Goal: Task Accomplishment & Management: Manage account settings

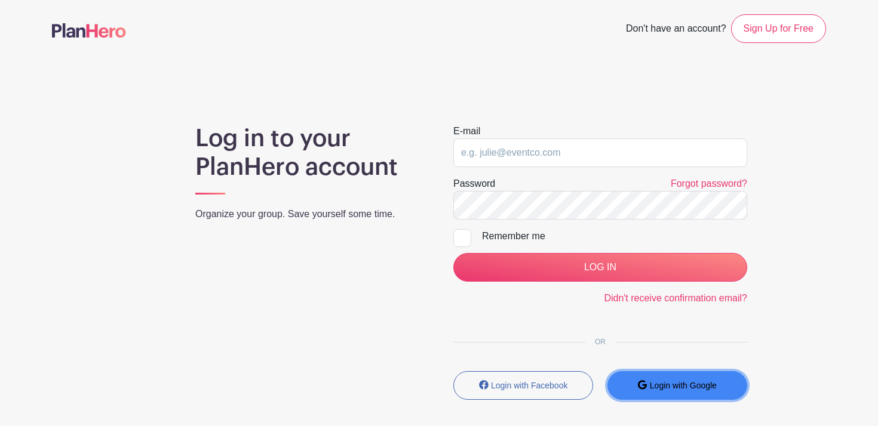
click at [696, 384] on small "Login with Google" at bounding box center [683, 386] width 67 height 10
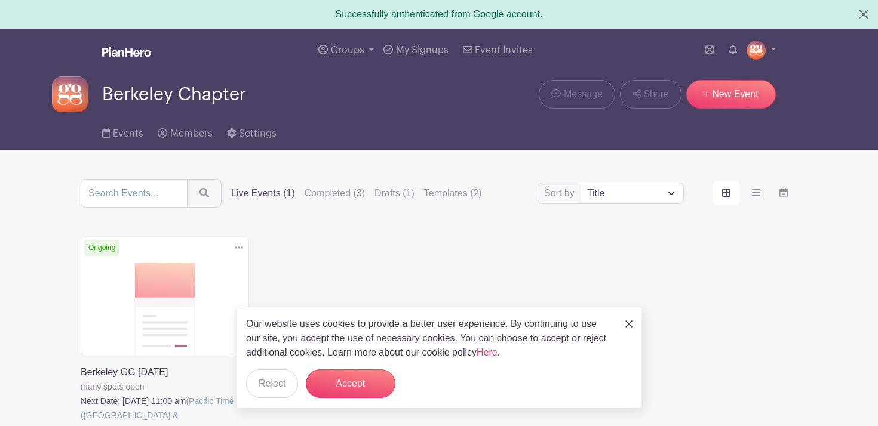
click at [628, 322] on img at bounding box center [628, 324] width 7 height 7
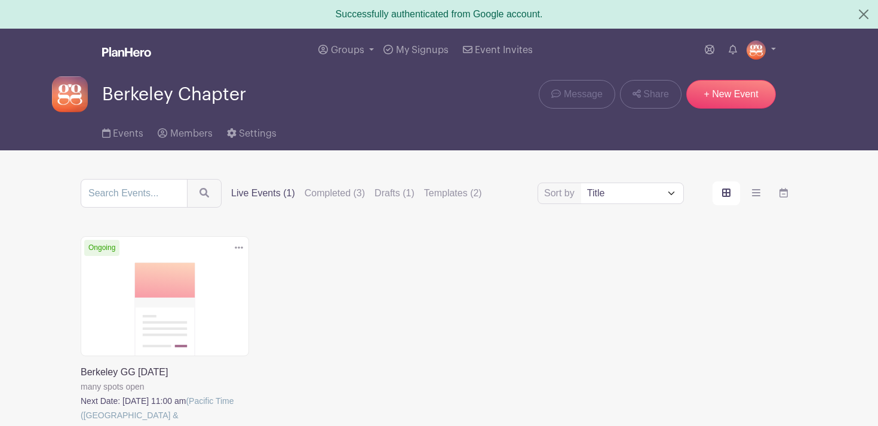
click at [239, 248] on icon at bounding box center [239, 248] width 8 height 2
click at [199, 274] on link "Duplicate" at bounding box center [200, 274] width 94 height 19
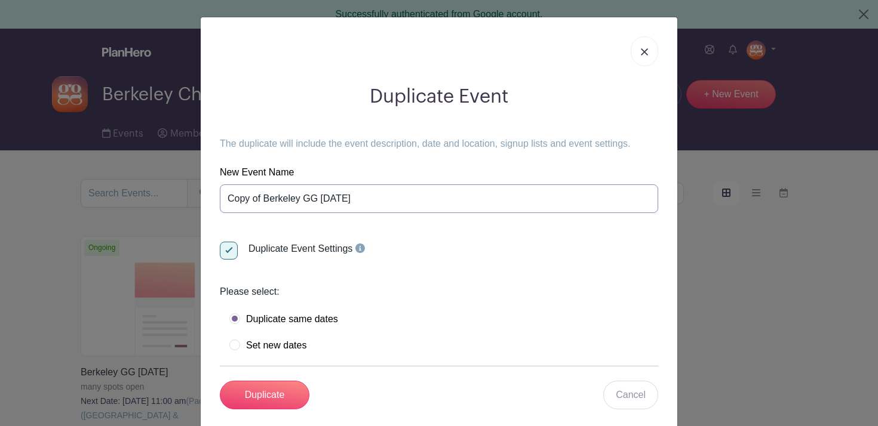
drag, startPoint x: 230, startPoint y: 202, endPoint x: 264, endPoint y: 198, distance: 33.7
click at [264, 198] on input "Copy of Berkeley GG [DATE]" at bounding box center [439, 199] width 438 height 29
type input "Berkeley GG [DATE]"
click at [258, 399] on input "Duplicate" at bounding box center [265, 395] width 90 height 29
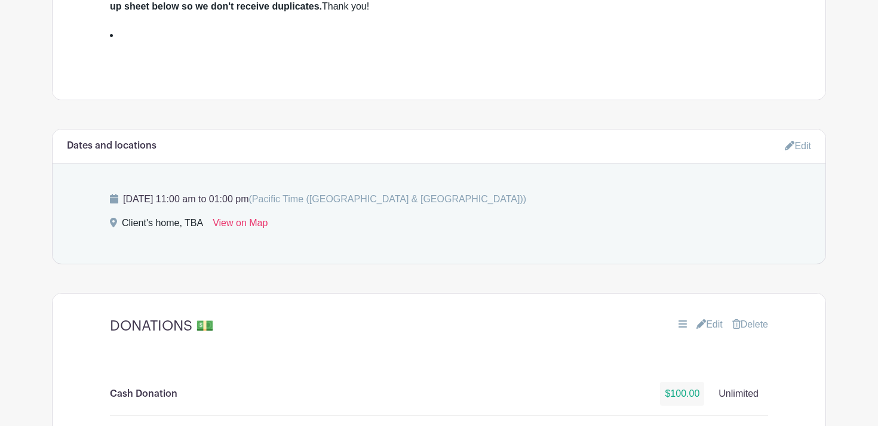
scroll to position [530, 0]
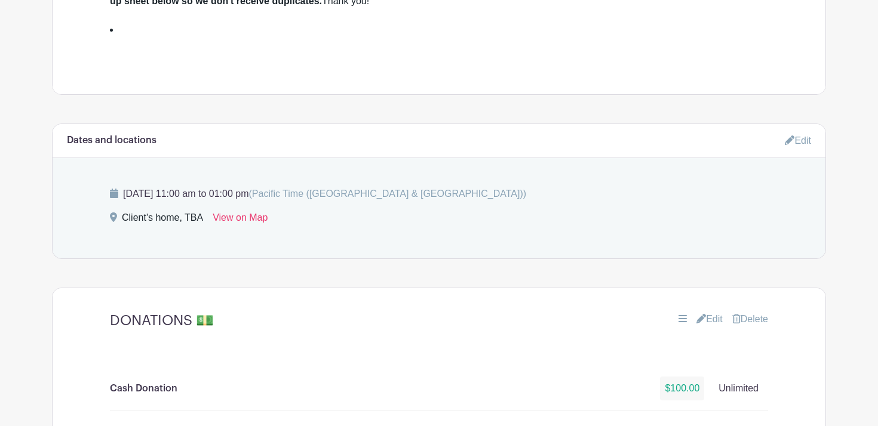
click at [803, 137] on link "Edit" at bounding box center [798, 141] width 26 height 20
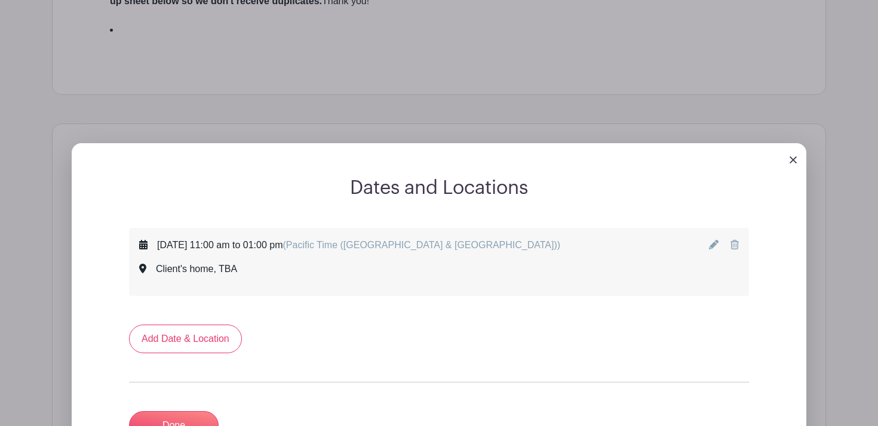
click at [360, 244] on div "[DATE] 11:00 am to 01:00 pm (Pacific Time ([GEOGRAPHIC_DATA] & [GEOGRAPHIC_DATA…" at bounding box center [358, 245] width 403 height 14
click at [712, 244] on icon at bounding box center [714, 245] width 10 height 10
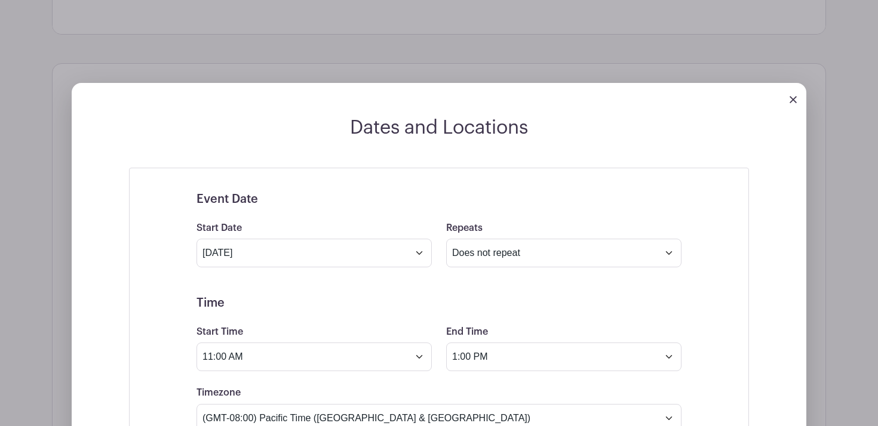
scroll to position [614, 0]
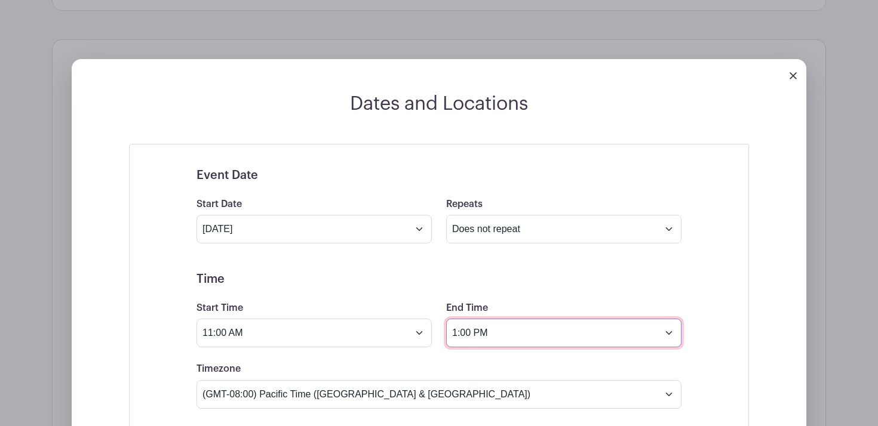
click at [458, 336] on input "1:00 PM" at bounding box center [563, 333] width 235 height 29
type input "2:00 PM"
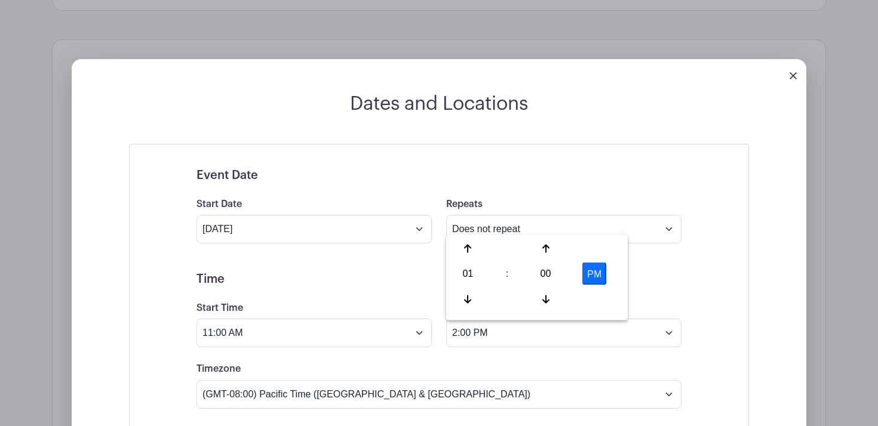
click at [567, 366] on div "Timezone (GMT-12:00) International Date Line West (GMT-11:00) [US_STATE] (GMT-1…" at bounding box center [438, 385] width 499 height 47
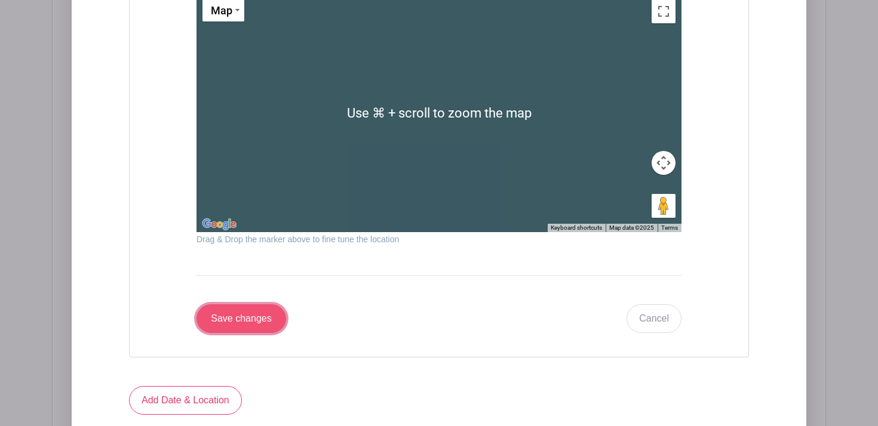
click at [238, 314] on input "Save changes" at bounding box center [241, 319] width 90 height 29
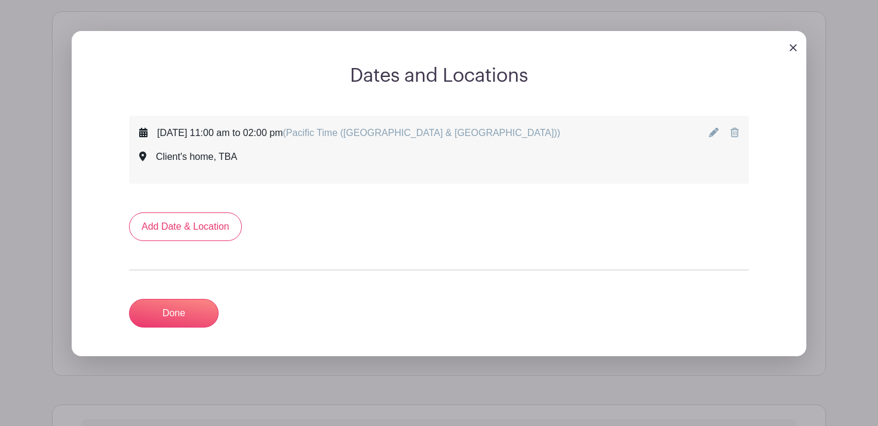
scroll to position [641, 0]
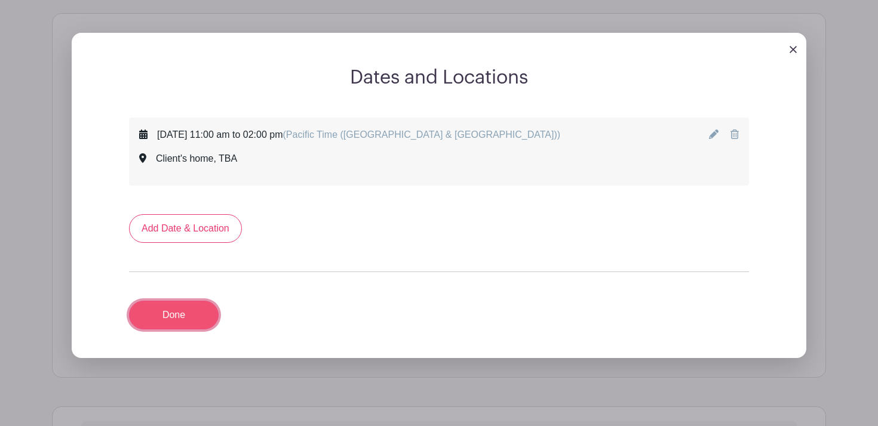
click at [174, 325] on link "Done" at bounding box center [174, 315] width 90 height 29
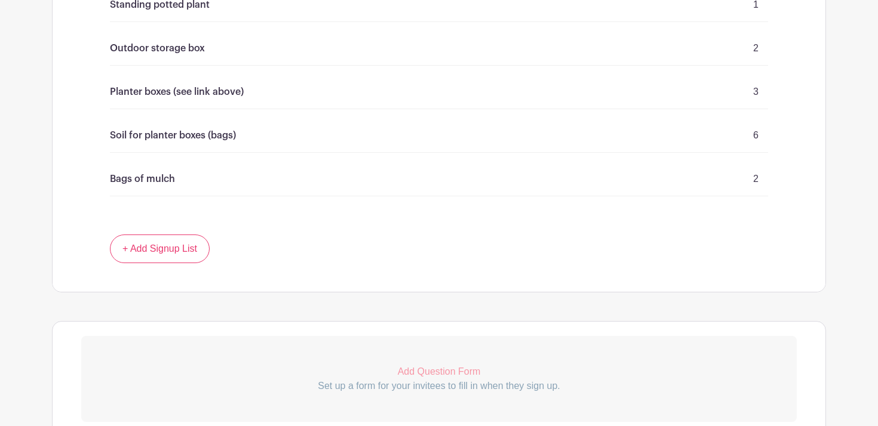
scroll to position [3970, 0]
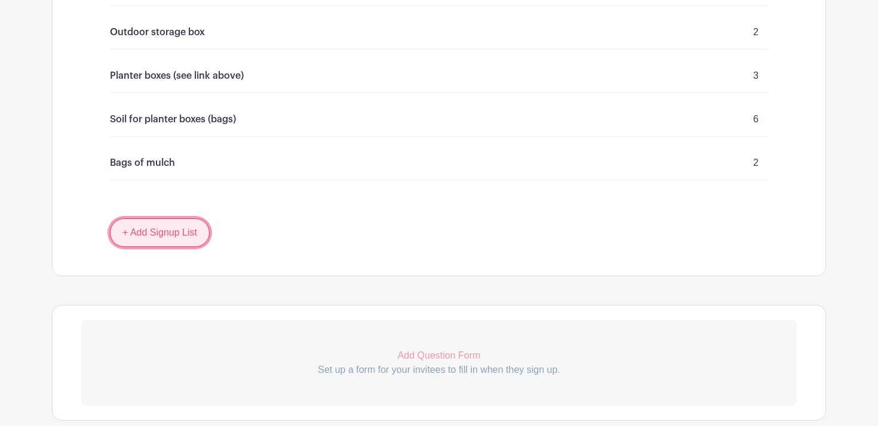
click at [152, 234] on link "+ Add Signup List" at bounding box center [160, 233] width 100 height 29
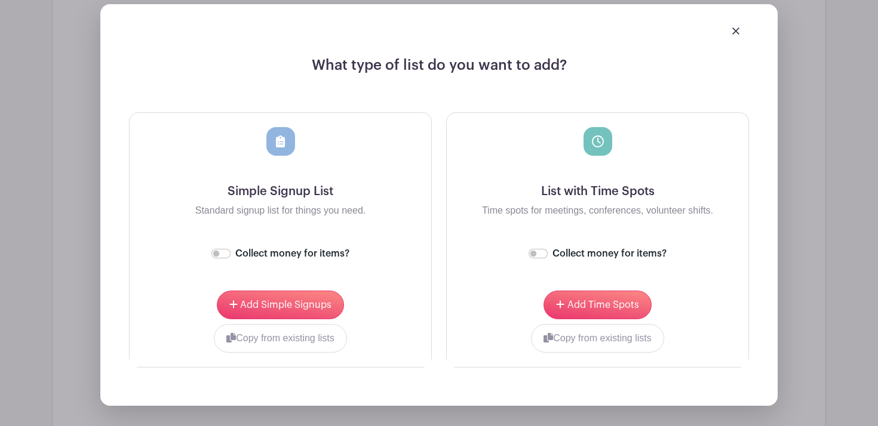
scroll to position [4257, 0]
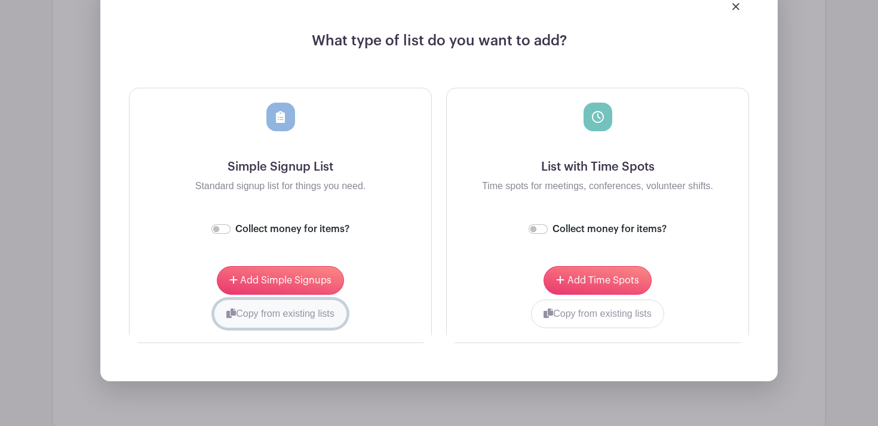
click at [281, 315] on button "Copy from existing lists" at bounding box center [280, 314] width 133 height 29
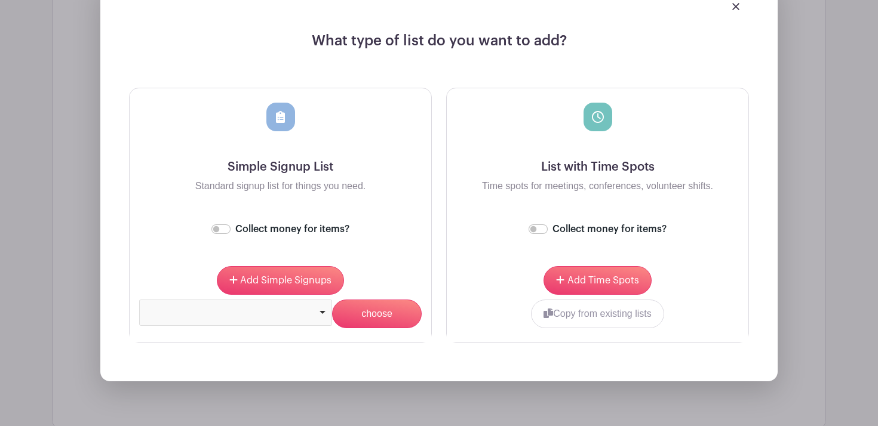
click at [263, 312] on div at bounding box center [236, 311] width 183 height 5
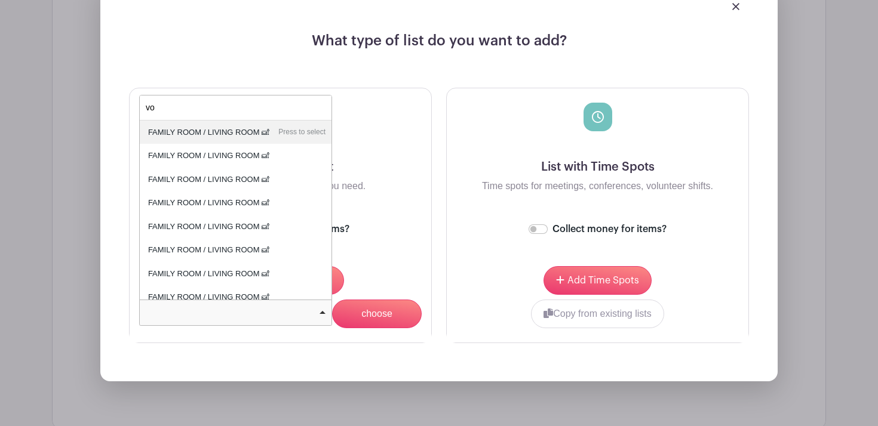
type input "vol"
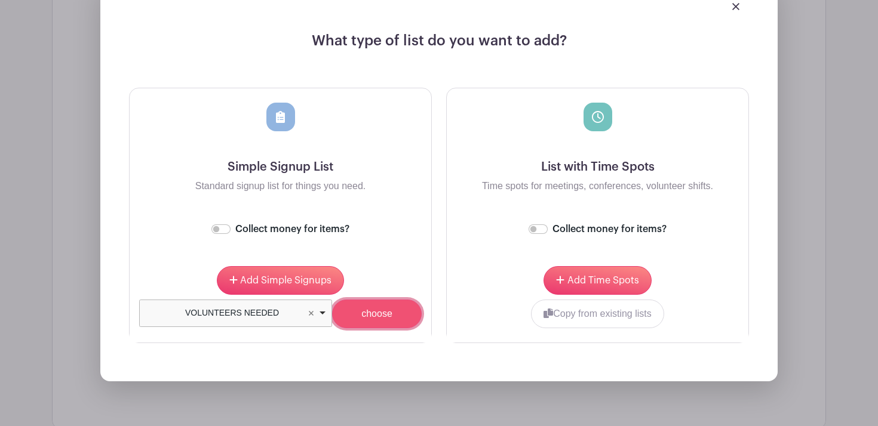
click at [380, 321] on input "choose" at bounding box center [377, 314] width 90 height 29
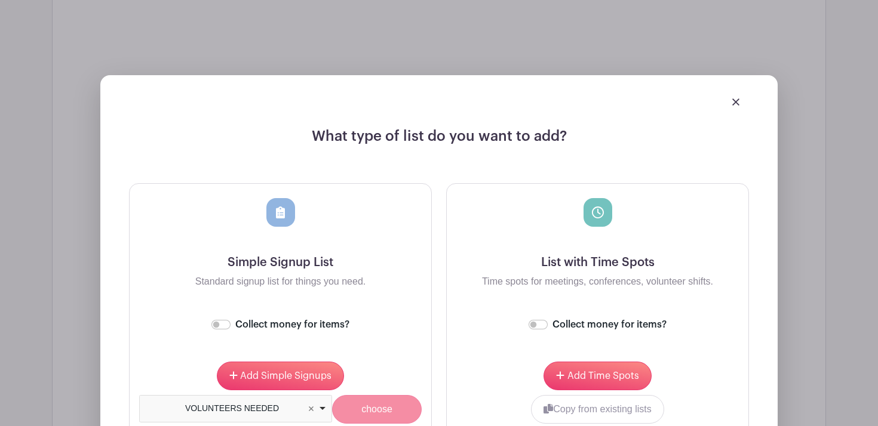
scroll to position [4353, 0]
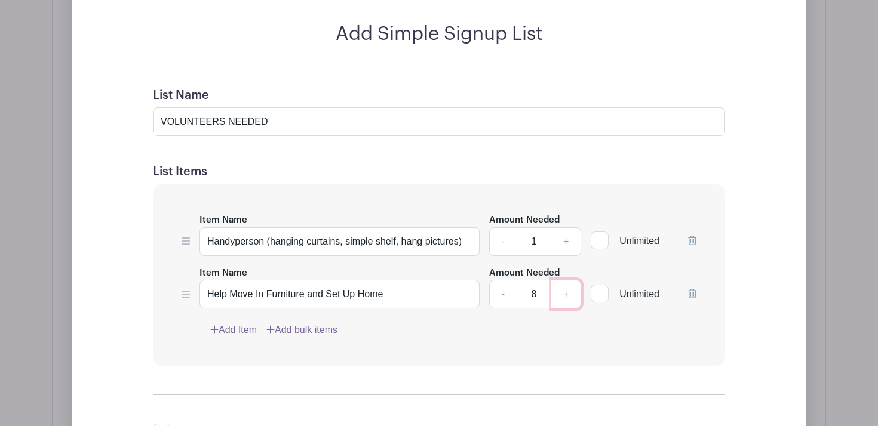
click at [567, 295] on link "+" at bounding box center [566, 294] width 30 height 29
type input "10"
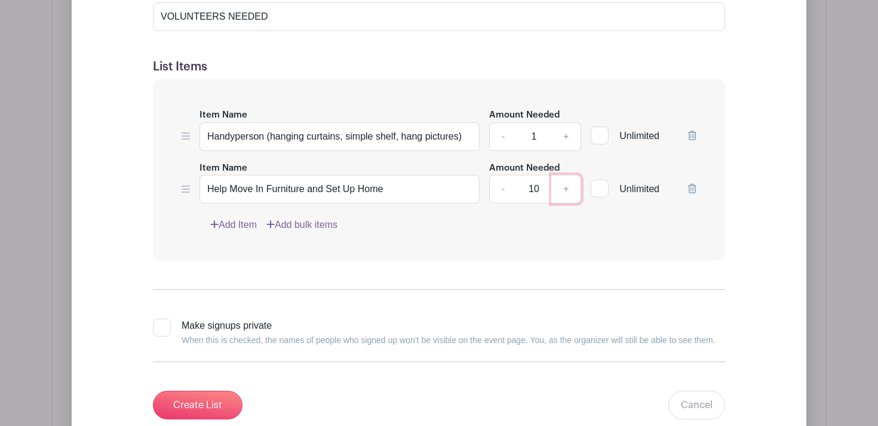
scroll to position [4470, 0]
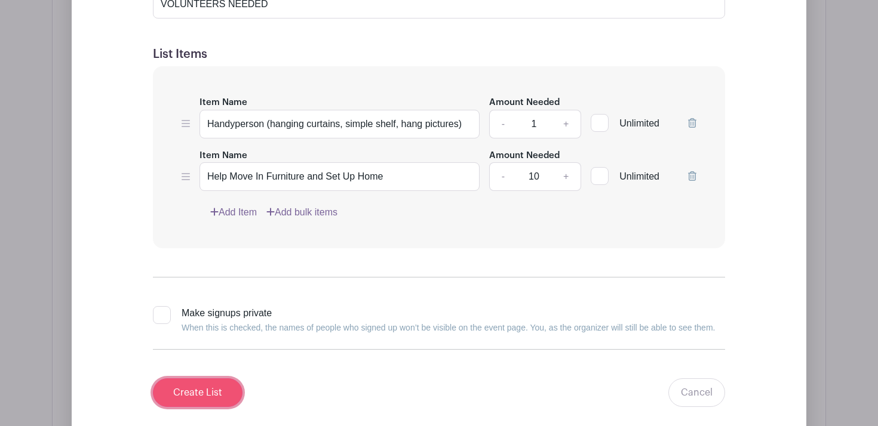
click at [196, 395] on input "Create List" at bounding box center [198, 393] width 90 height 29
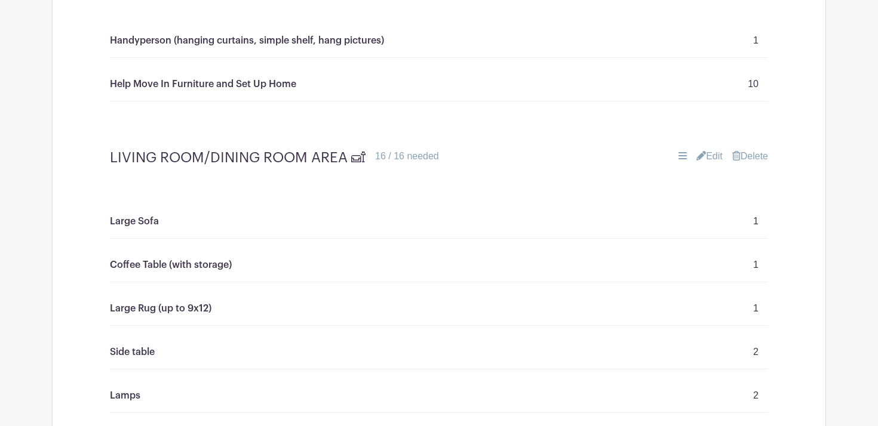
scroll to position [1573, 0]
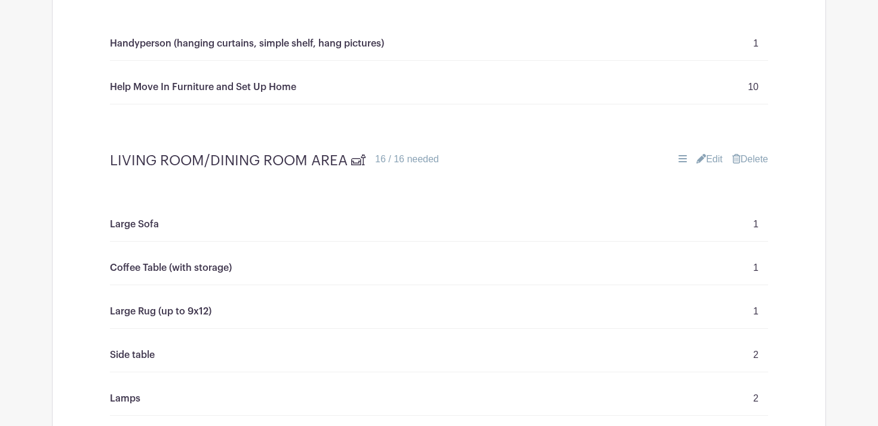
click at [678, 159] on icon at bounding box center [682, 159] width 8 height 10
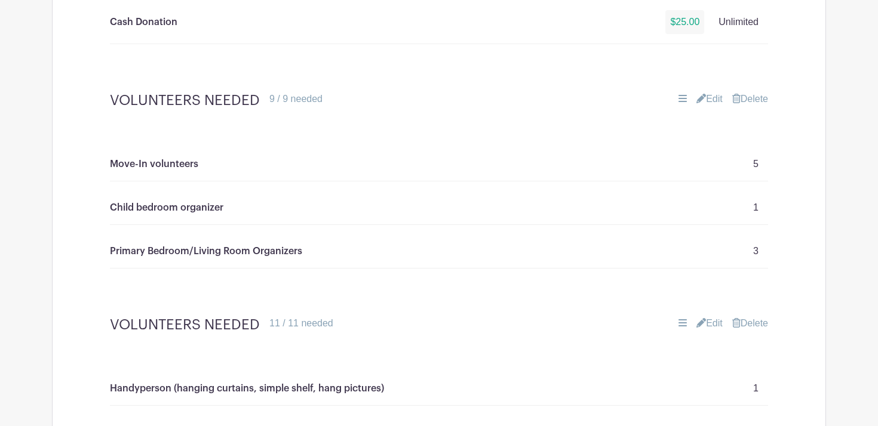
scroll to position [1000, 0]
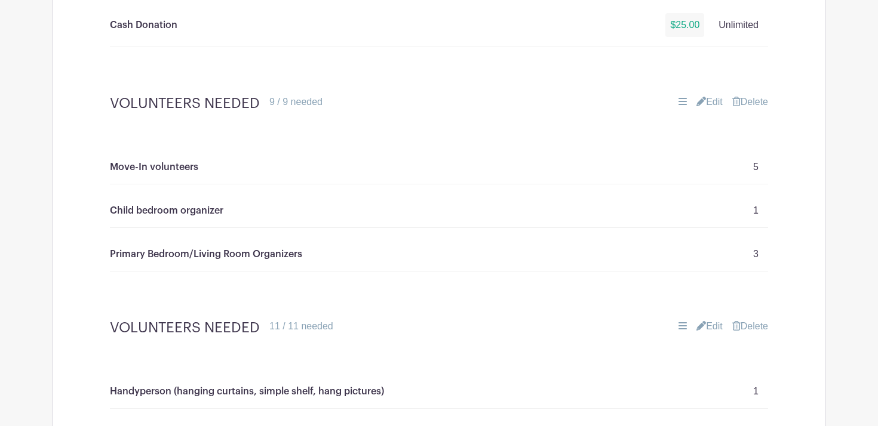
click at [751, 105] on link "Delete" at bounding box center [750, 102] width 36 height 14
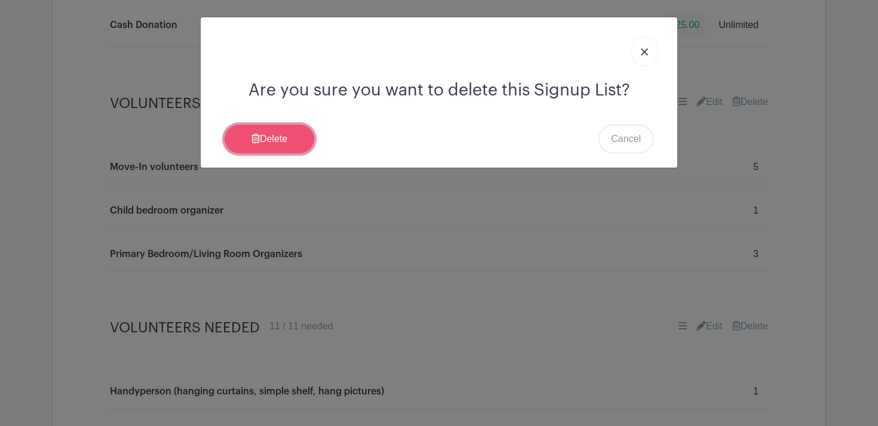
click at [268, 136] on link "Delete" at bounding box center [270, 139] width 90 height 29
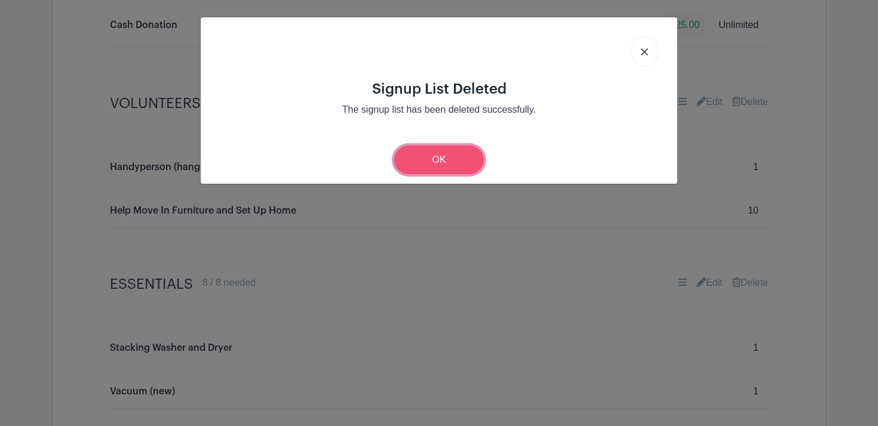
click at [448, 164] on link "OK" at bounding box center [439, 160] width 90 height 29
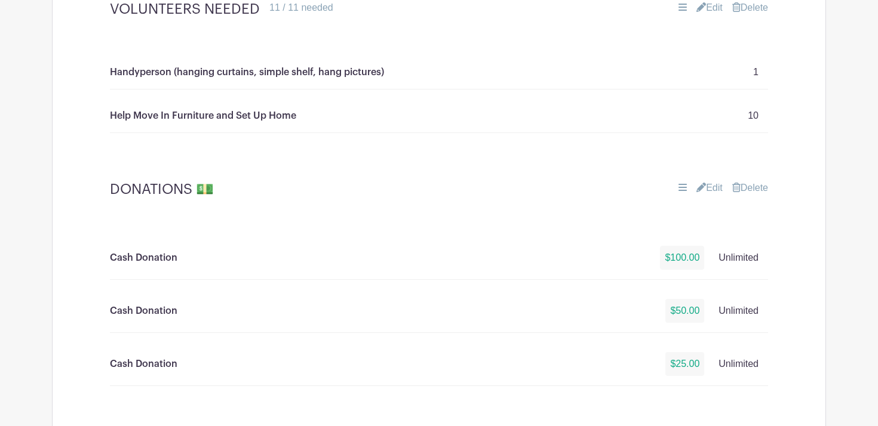
scroll to position [843, 0]
click at [740, 187] on link "Delete" at bounding box center [750, 187] width 36 height 14
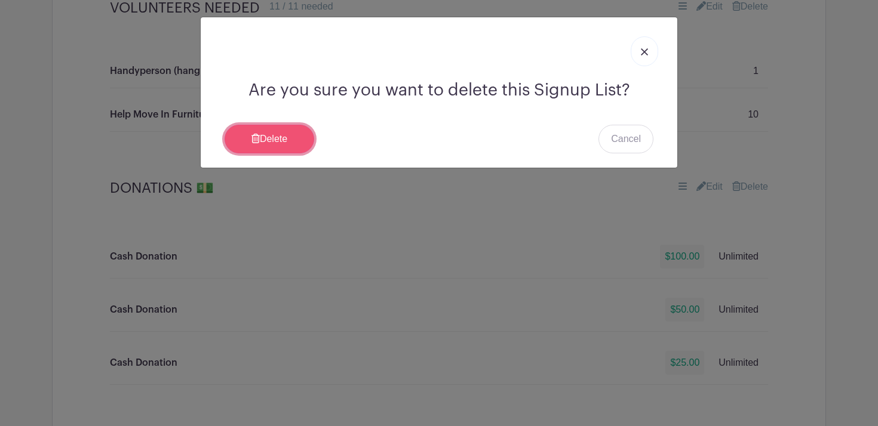
click at [277, 139] on link "Delete" at bounding box center [270, 139] width 90 height 29
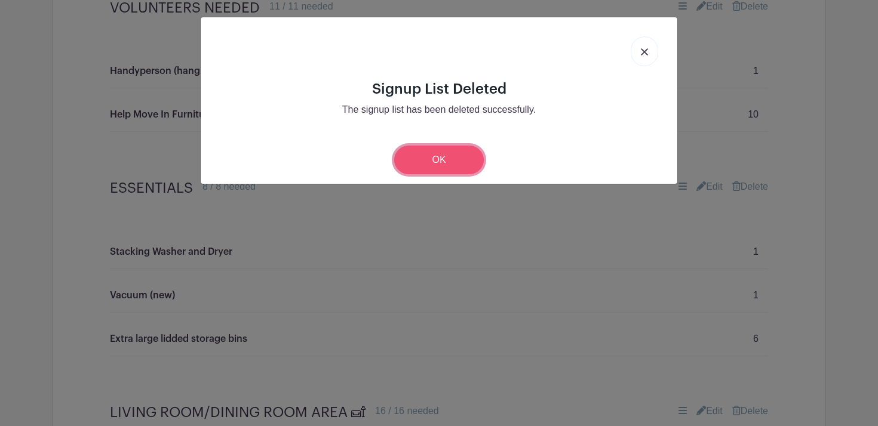
click at [421, 160] on link "OK" at bounding box center [439, 160] width 90 height 29
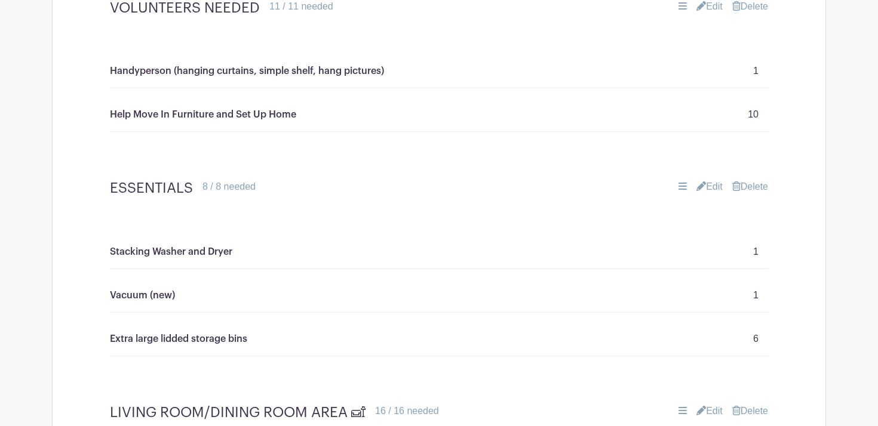
click at [758, 188] on link "Delete" at bounding box center [750, 187] width 36 height 14
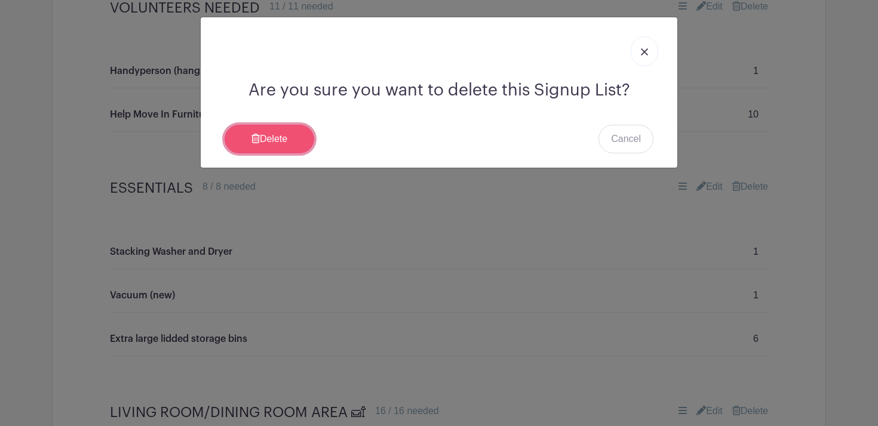
click at [284, 132] on link "Delete" at bounding box center [270, 139] width 90 height 29
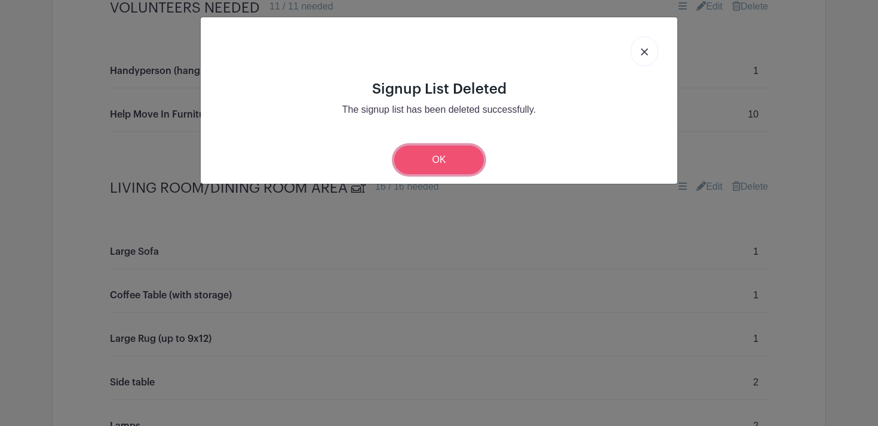
click at [441, 159] on link "OK" at bounding box center [439, 160] width 90 height 29
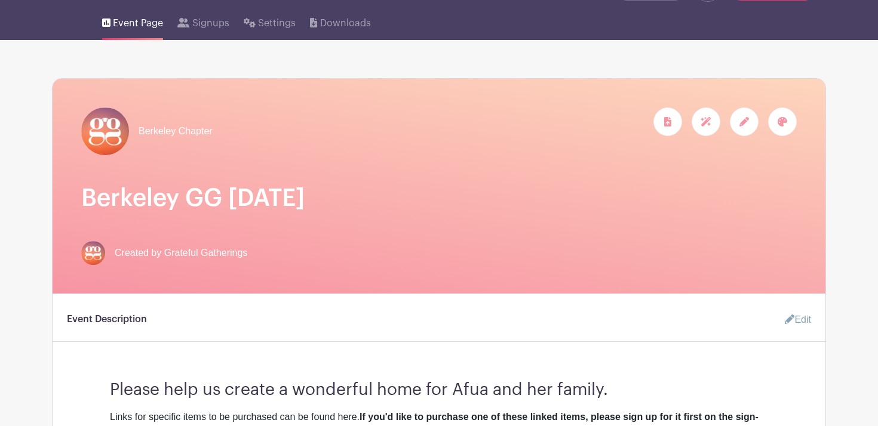
scroll to position [0, 0]
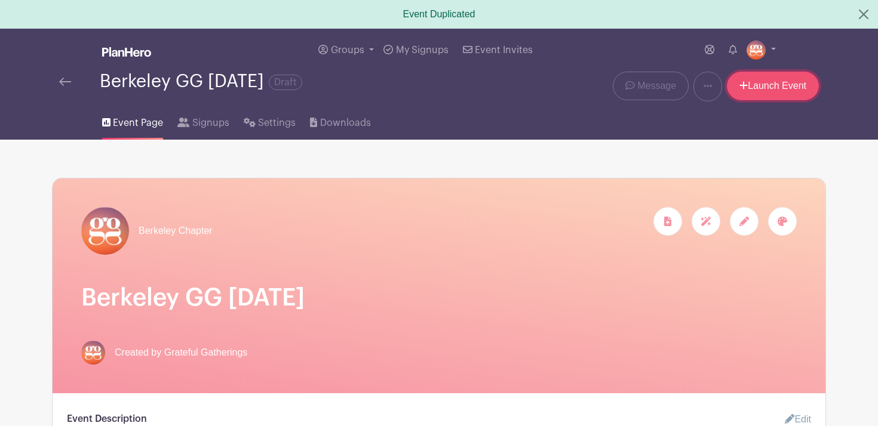
click at [770, 90] on link "Launch Event" at bounding box center [773, 86] width 92 height 29
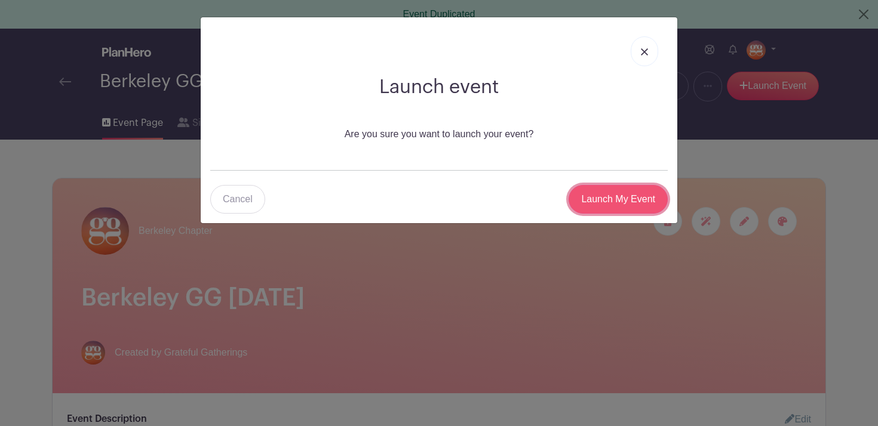
click at [616, 200] on input "Launch My Event" at bounding box center [617, 199] width 99 height 29
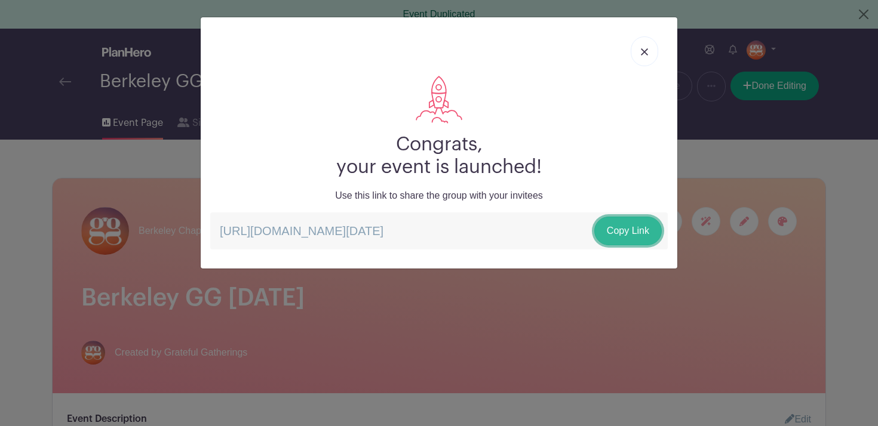
click at [616, 233] on link "Copy Link" at bounding box center [627, 231] width 67 height 29
click at [643, 52] on img at bounding box center [644, 51] width 7 height 7
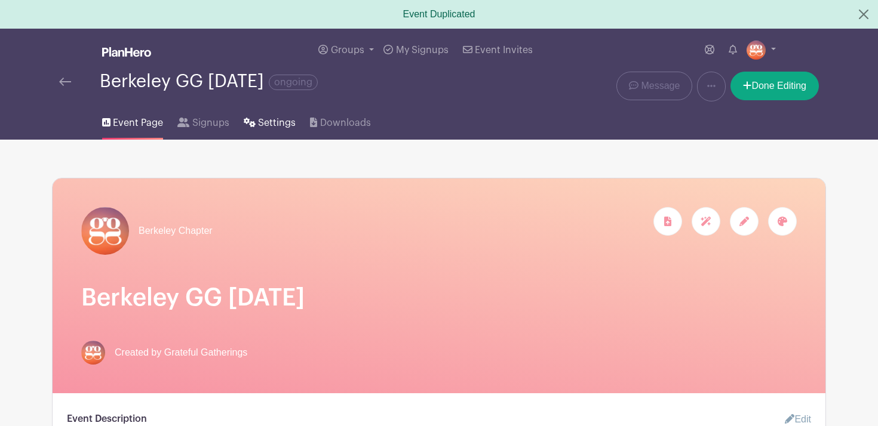
click at [260, 126] on span "Settings" at bounding box center [277, 123] width 38 height 14
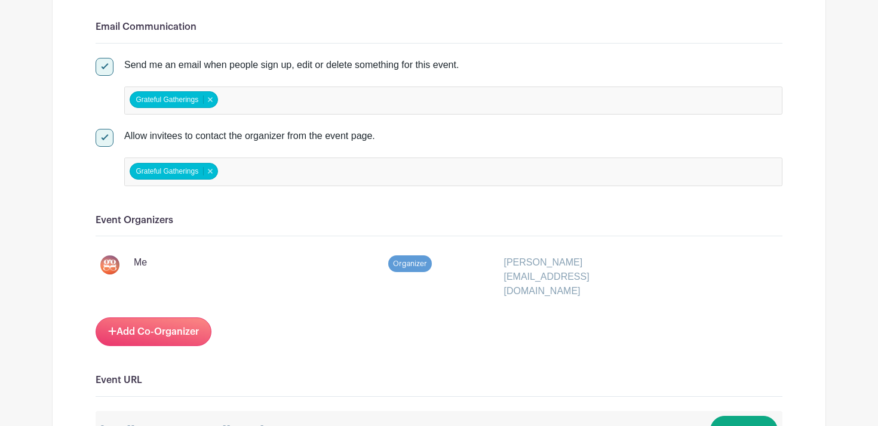
scroll to position [555, 0]
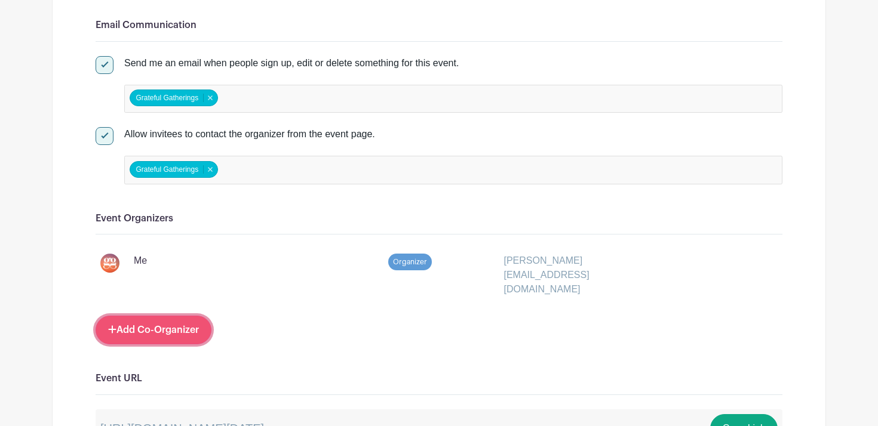
click at [178, 316] on link "Add Co-Organizer" at bounding box center [154, 330] width 116 height 29
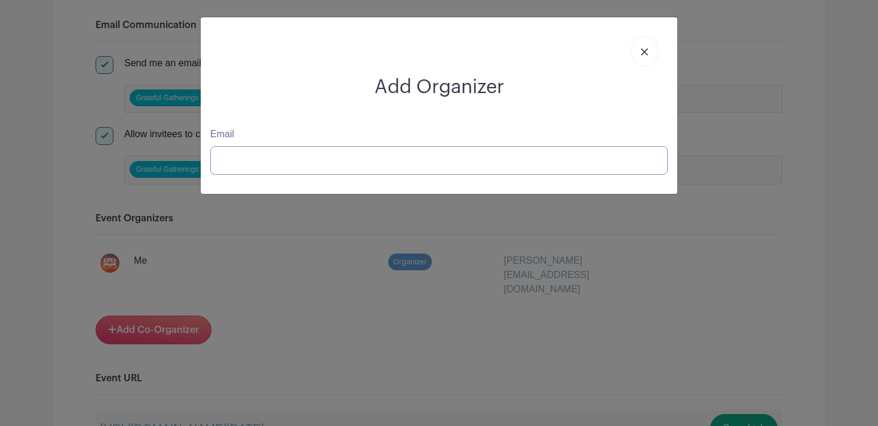
click at [322, 159] on input "Email" at bounding box center [438, 160] width 457 height 29
type input "[EMAIL_ADDRESS][DOMAIN_NAME]"
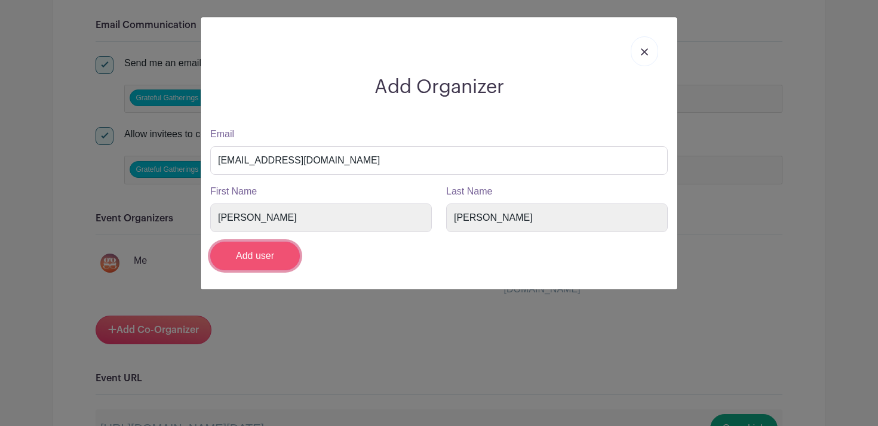
click at [259, 260] on input "Add user" at bounding box center [255, 256] width 90 height 29
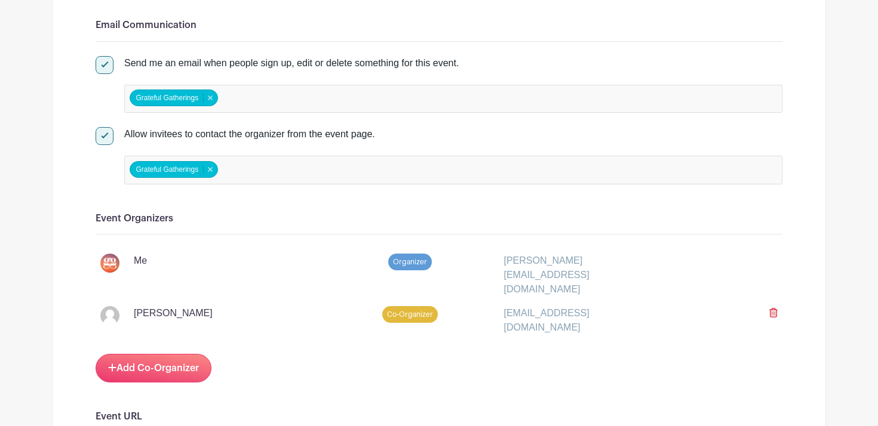
click at [351, 173] on div "Grateful Gatherings Grateful Gatherings Remove item" at bounding box center [453, 170] width 658 height 29
type input "h"
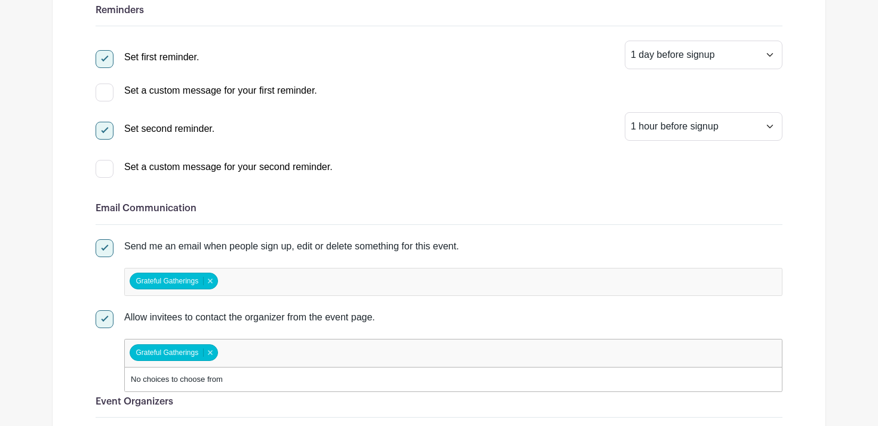
scroll to position [0, 0]
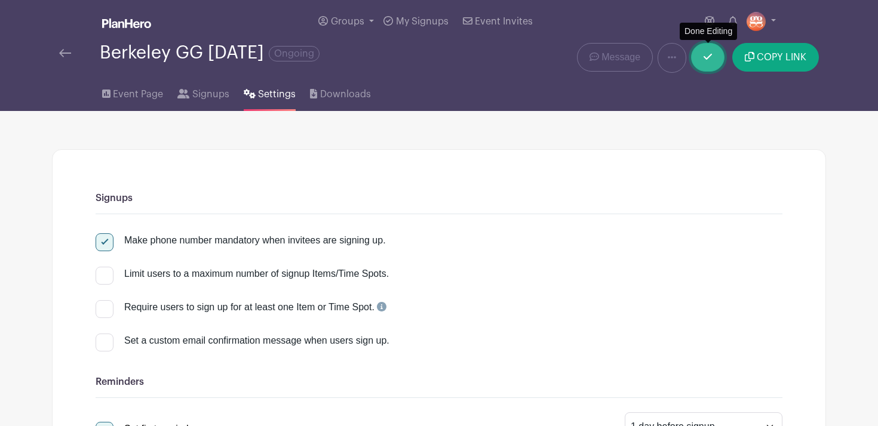
click at [708, 57] on icon at bounding box center [707, 57] width 8 height 10
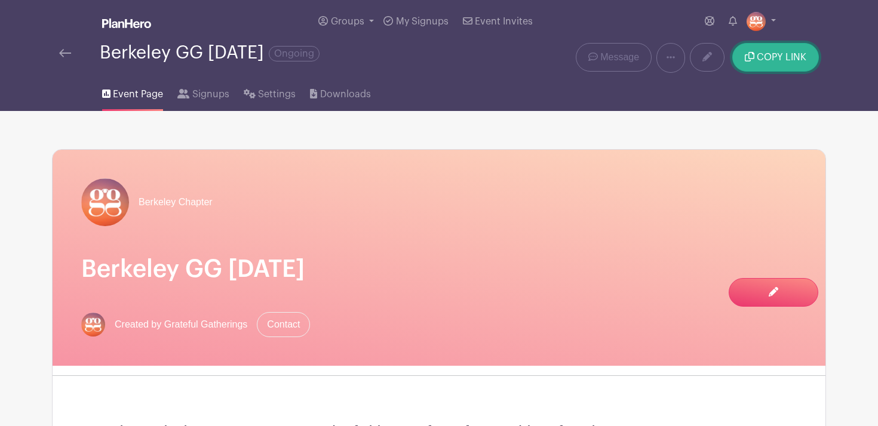
click at [762, 58] on span "COPY LINK" at bounding box center [782, 58] width 50 height 10
